Goal: Task Accomplishment & Management: Manage account settings

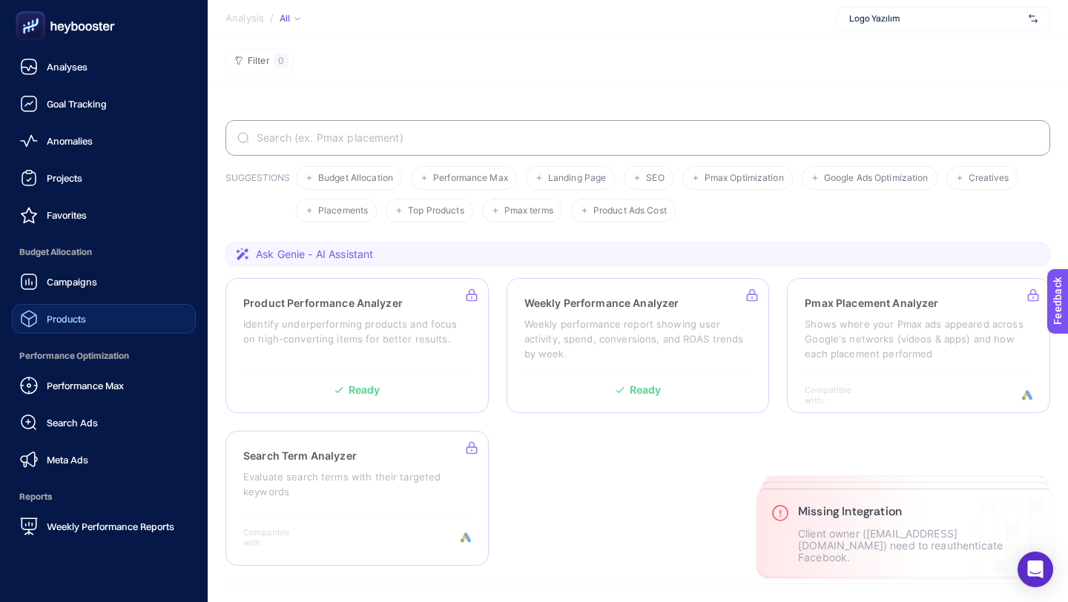
scroll to position [117, 0]
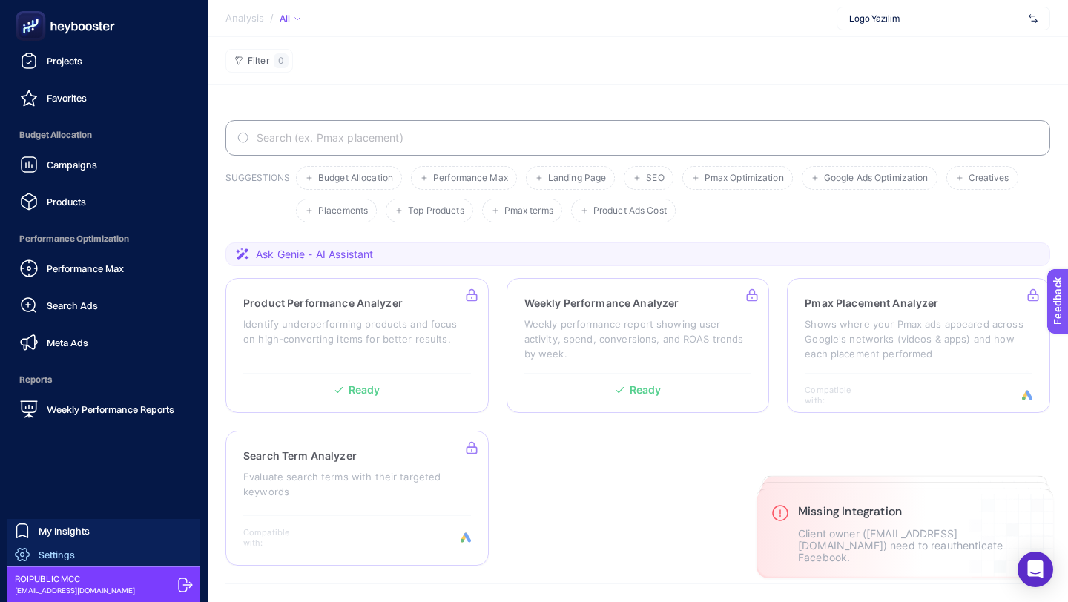
click at [72, 552] on span "Settings" at bounding box center [57, 555] width 36 height 12
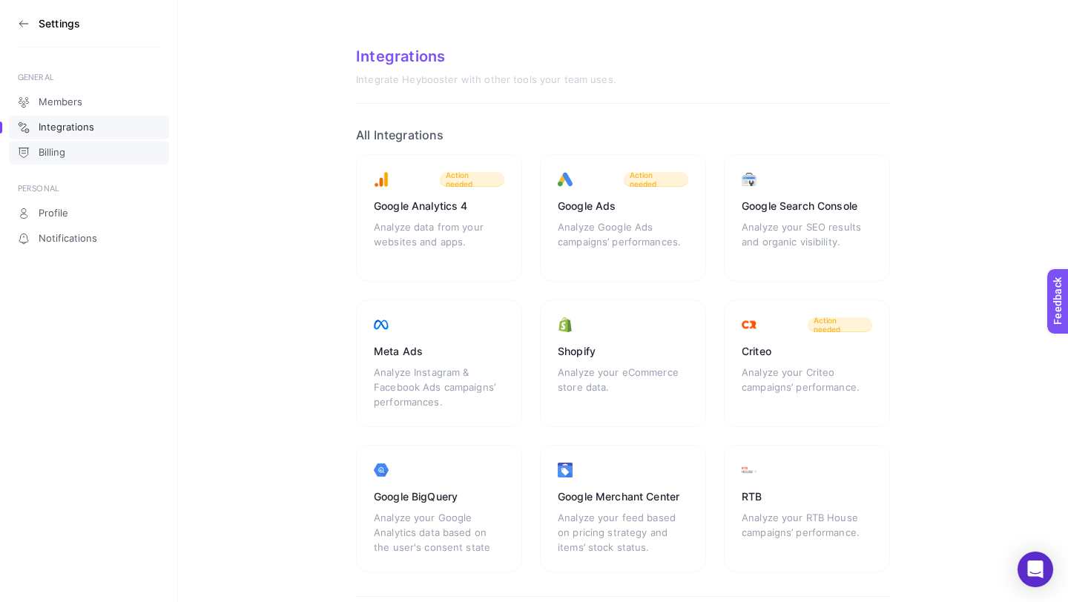
click at [115, 148] on link "Billing" at bounding box center [89, 153] width 160 height 24
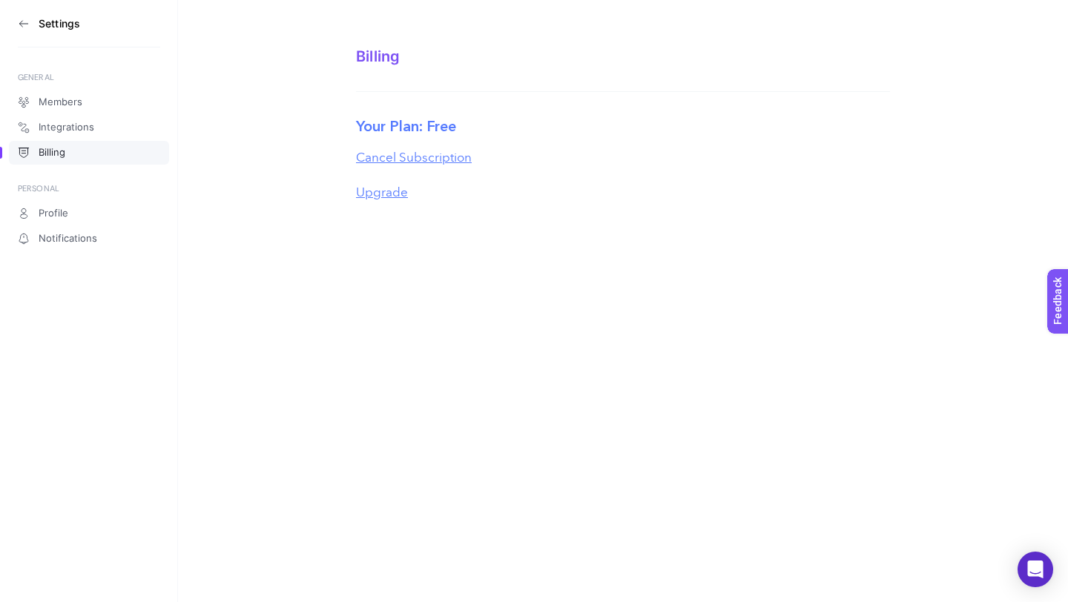
click at [31, 28] on section "Settings" at bounding box center [89, 23] width 142 height 47
click at [22, 22] on icon at bounding box center [24, 24] width 12 height 12
